Goal: Information Seeking & Learning: Check status

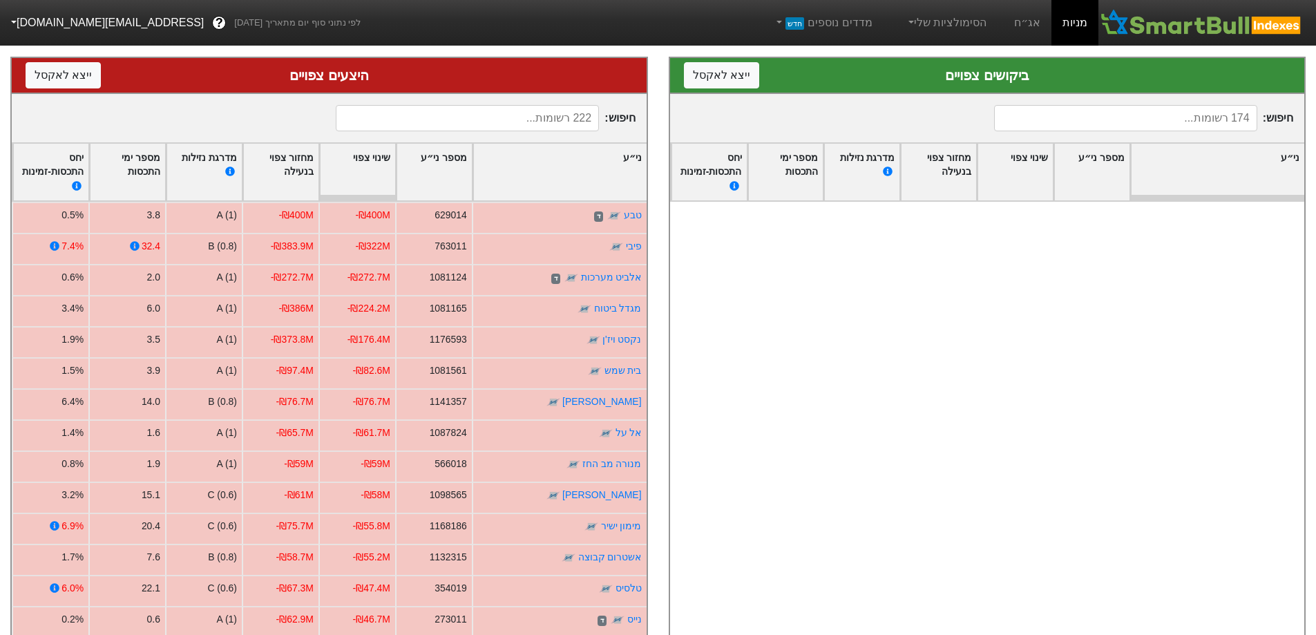
scroll to position [2536, 0]
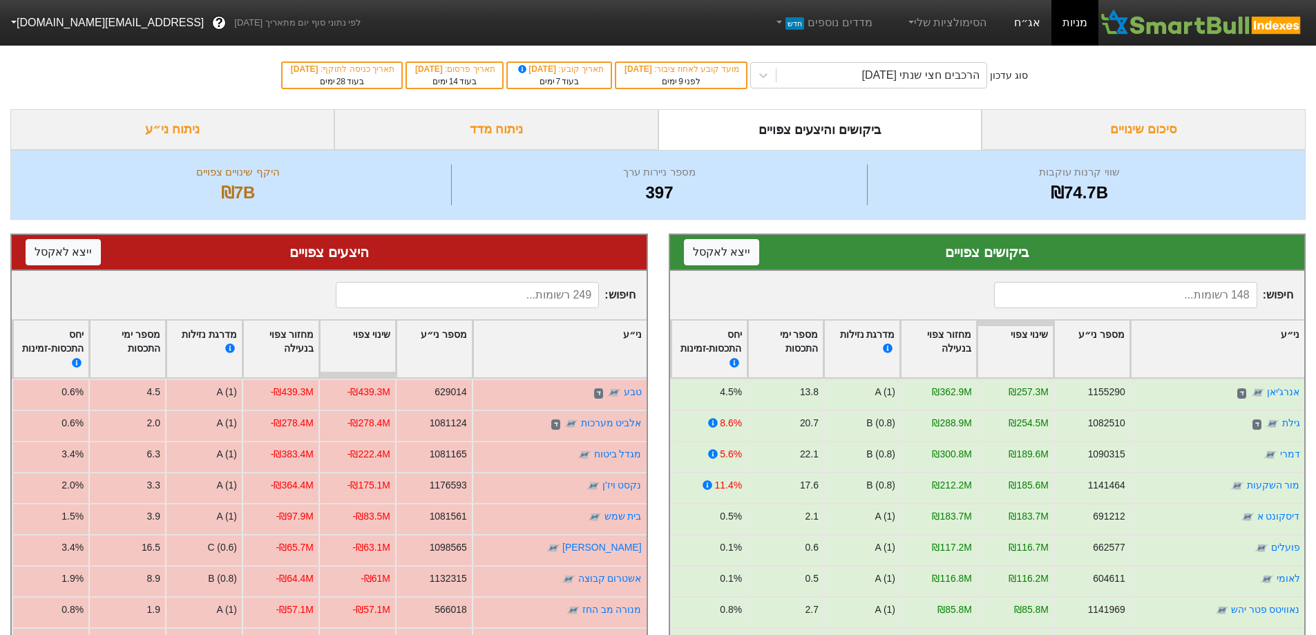
click at [1032, 27] on link "אג״ח" at bounding box center [1027, 23] width 48 height 46
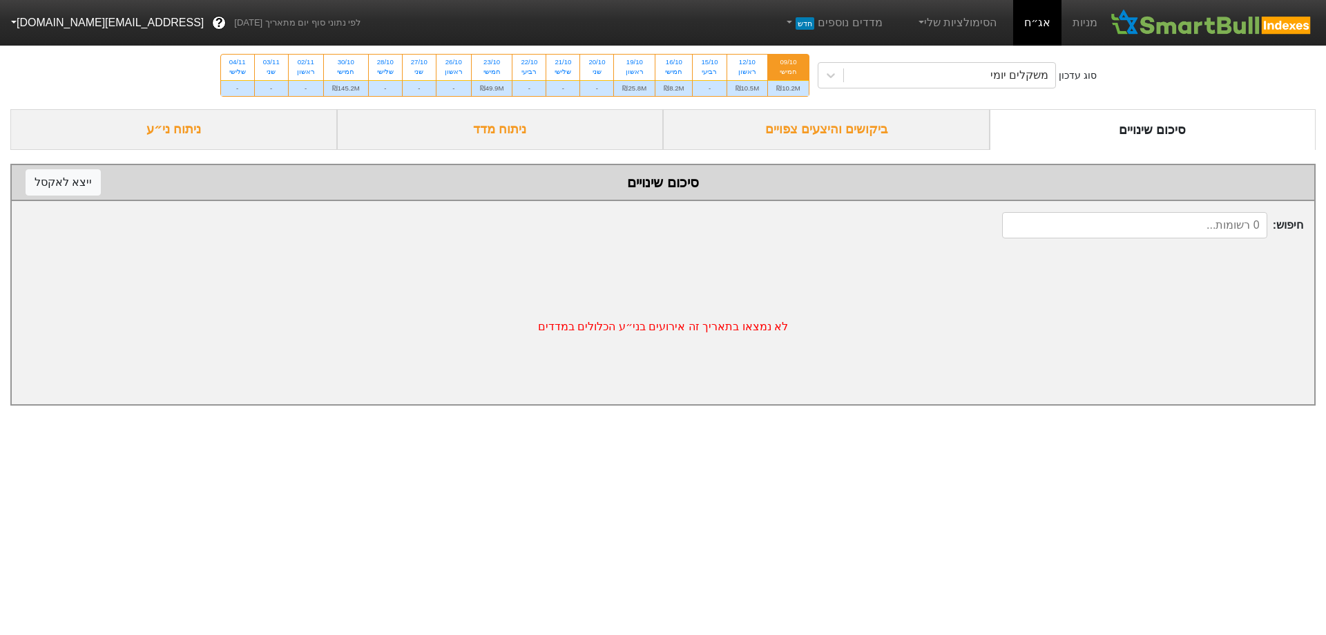
click at [876, 122] on div "ביקושים והיצעים צפויים" at bounding box center [826, 129] width 327 height 41
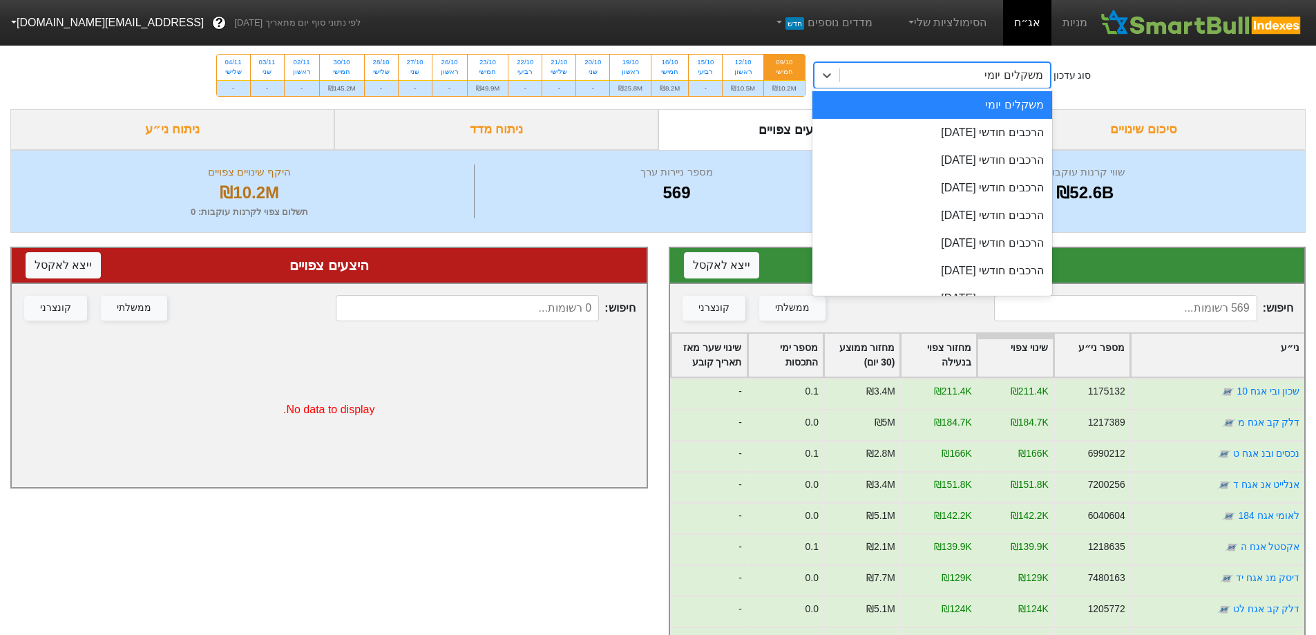
click at [956, 74] on div "משקלים יומי" at bounding box center [945, 75] width 210 height 25
click at [973, 129] on div "הרכבים חודשי [DATE]" at bounding box center [932, 133] width 240 height 28
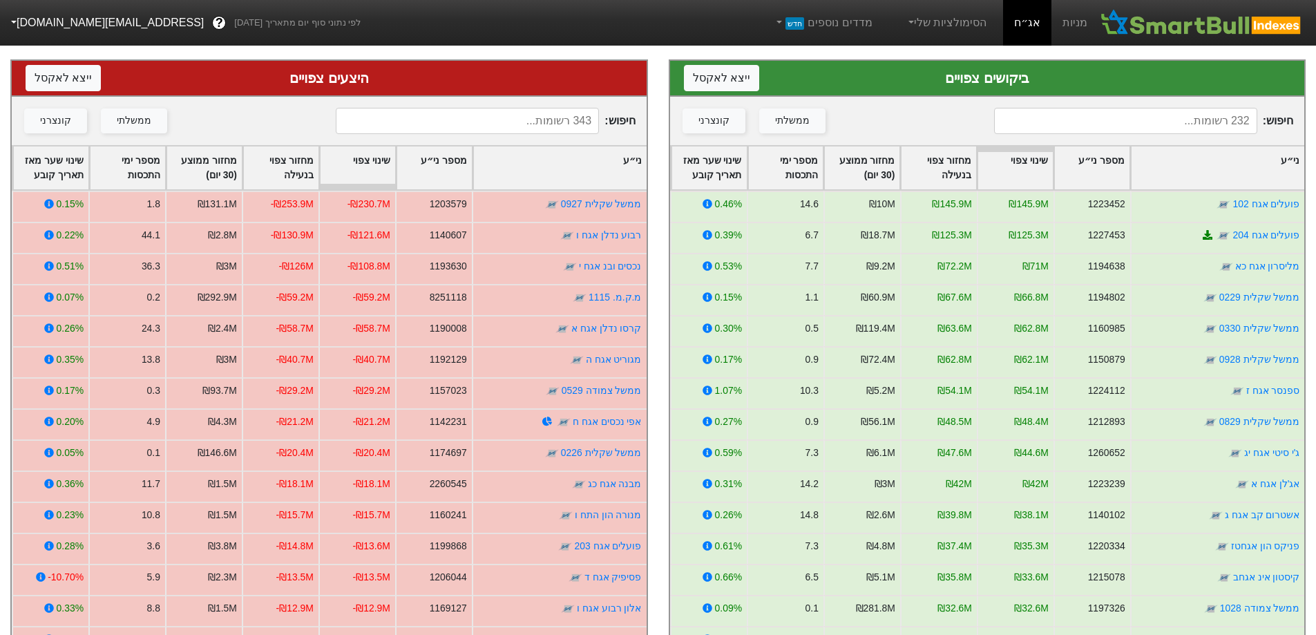
scroll to position [207, 0]
